Goal: Transaction & Acquisition: Purchase product/service

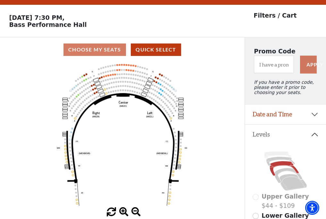
scroll to position [30, 0]
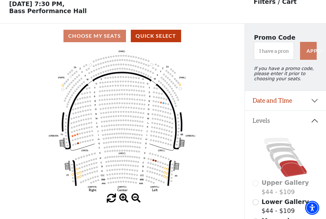
scroll to position [30, 0]
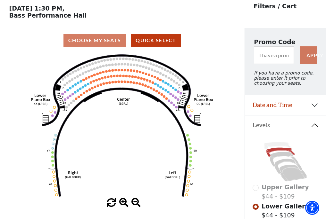
scroll to position [30, 0]
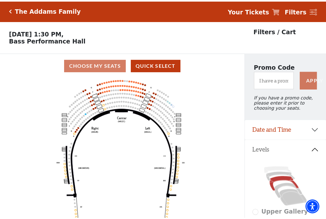
scroll to position [30, 0]
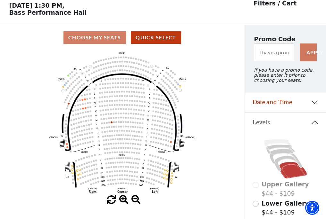
scroll to position [30, 0]
